Goal: Share content: Share content

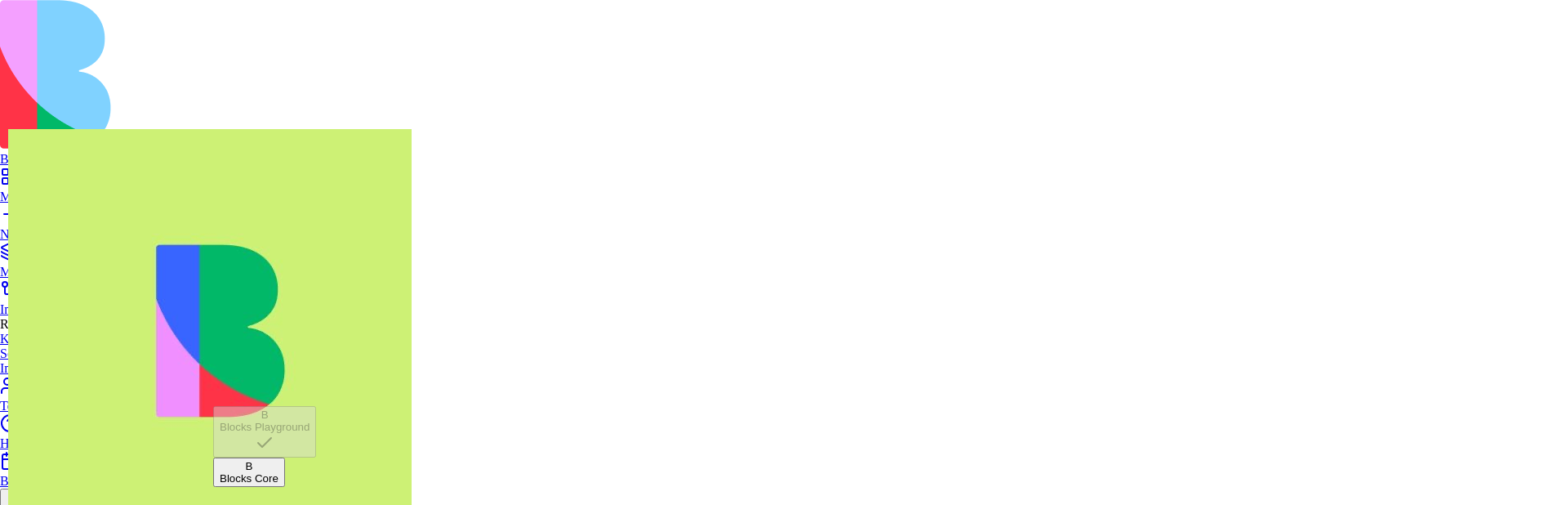
click at [277, 472] on div "Blocks Core" at bounding box center [249, 478] width 59 height 12
